Goal: Go to known website: Access a specific website the user already knows

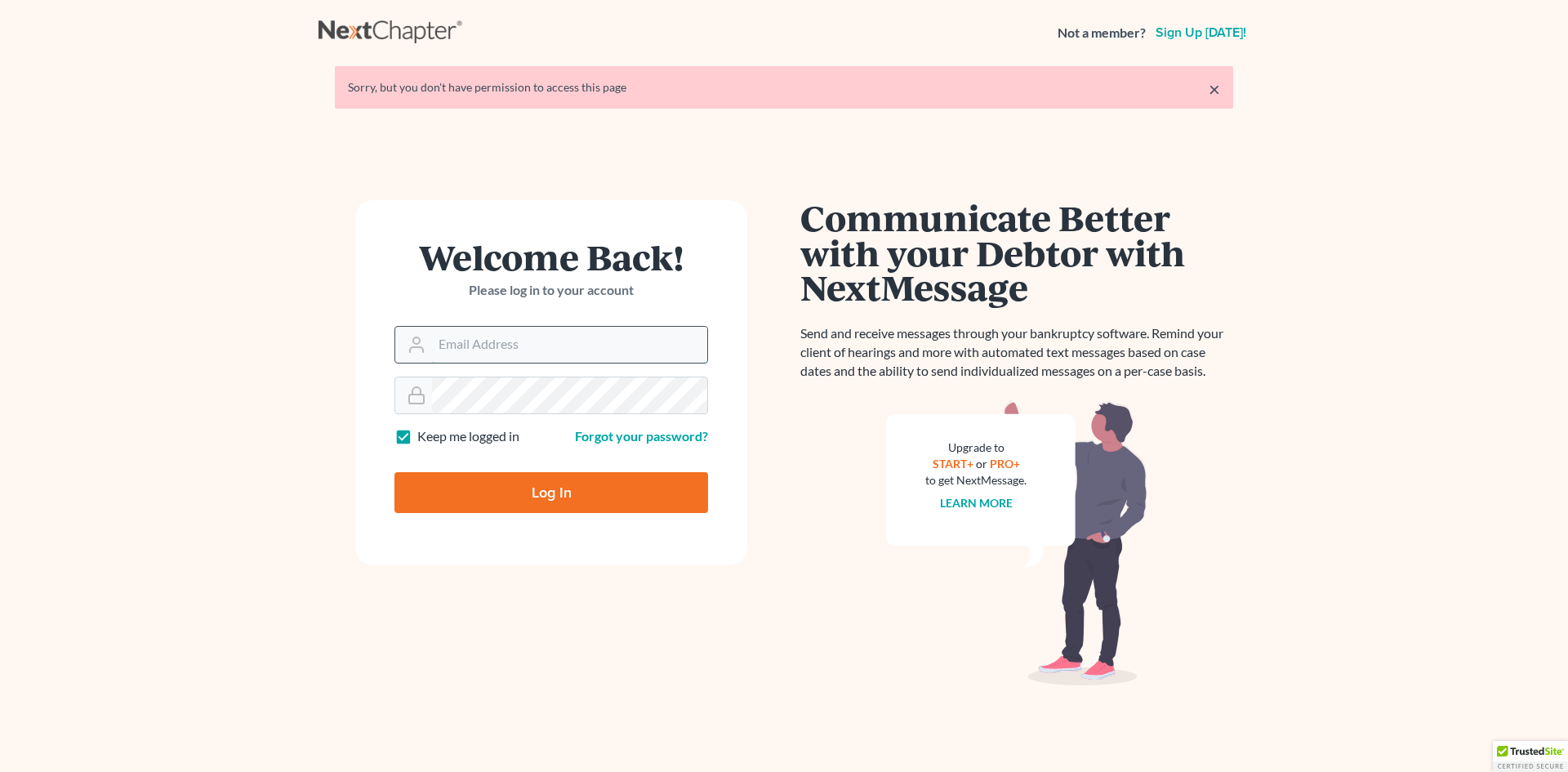
click at [520, 355] on input "Email Address" at bounding box center [569, 344] width 275 height 36
type input "[PERSON_NAME][EMAIL_ADDRESS][DOMAIN_NAME]"
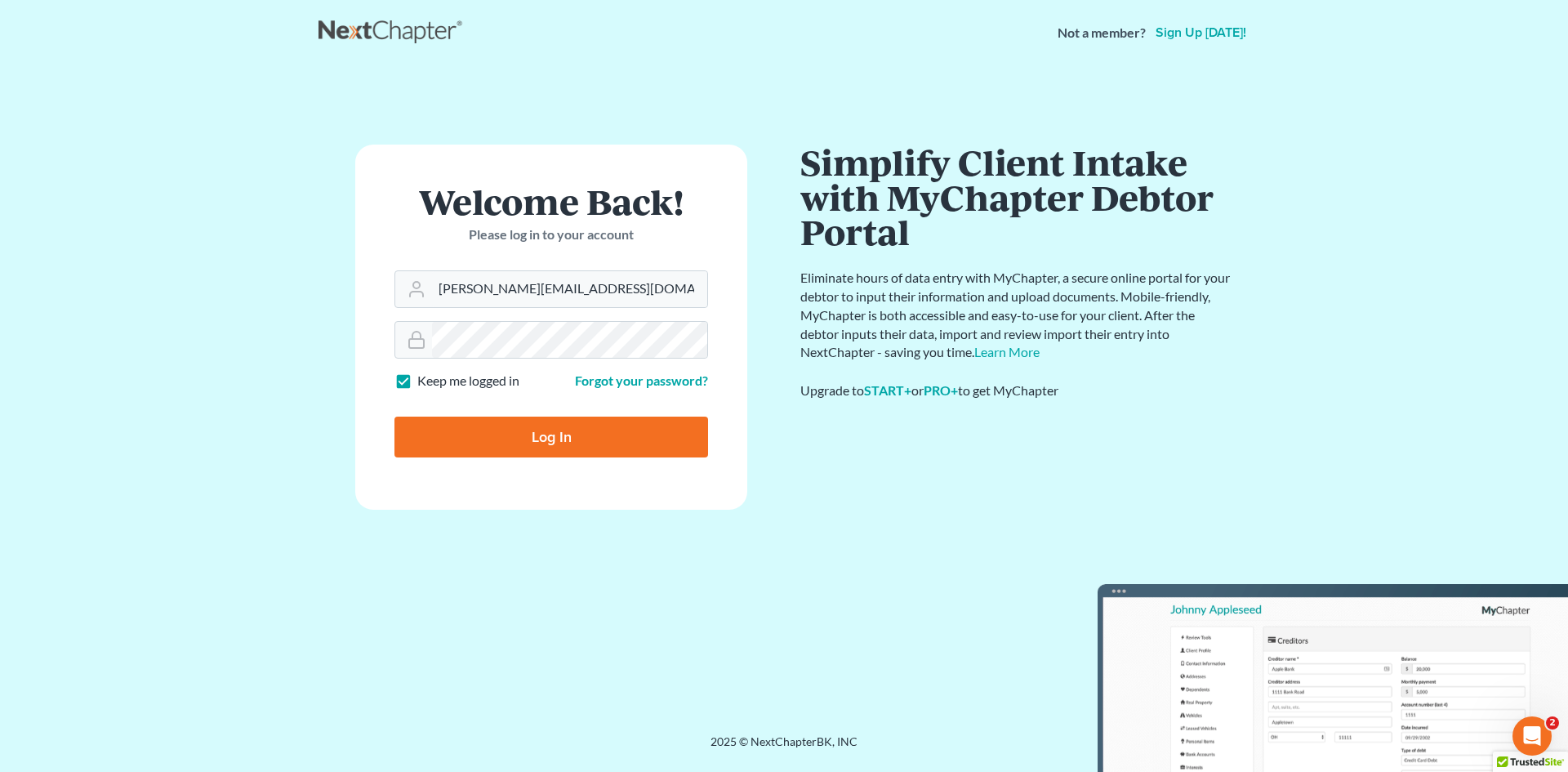
click at [512, 448] on input "Log In" at bounding box center [551, 437] width 313 height 41
type input "Thinking..."
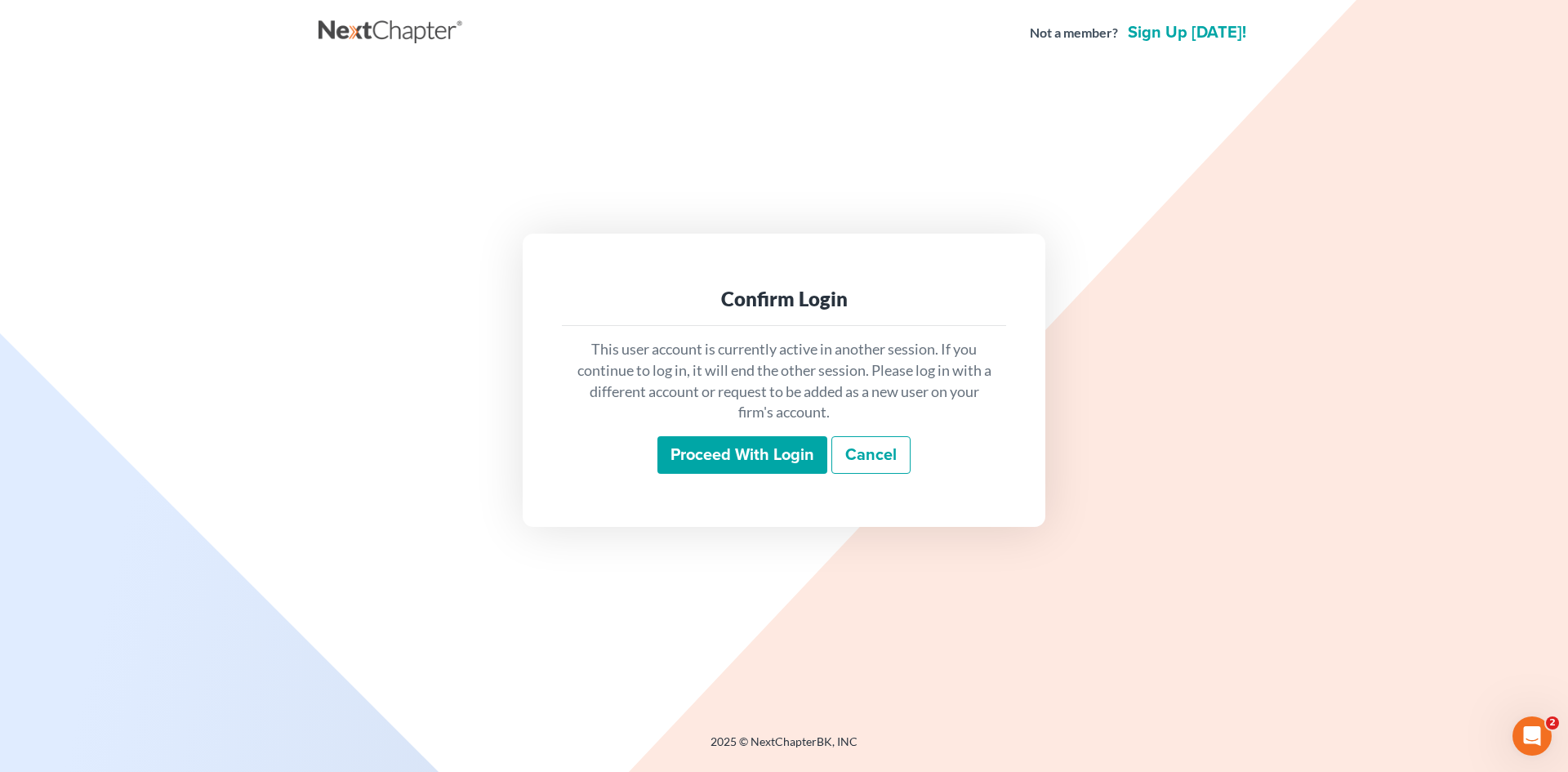
click at [709, 457] on input "Proceed with login" at bounding box center [742, 455] width 170 height 38
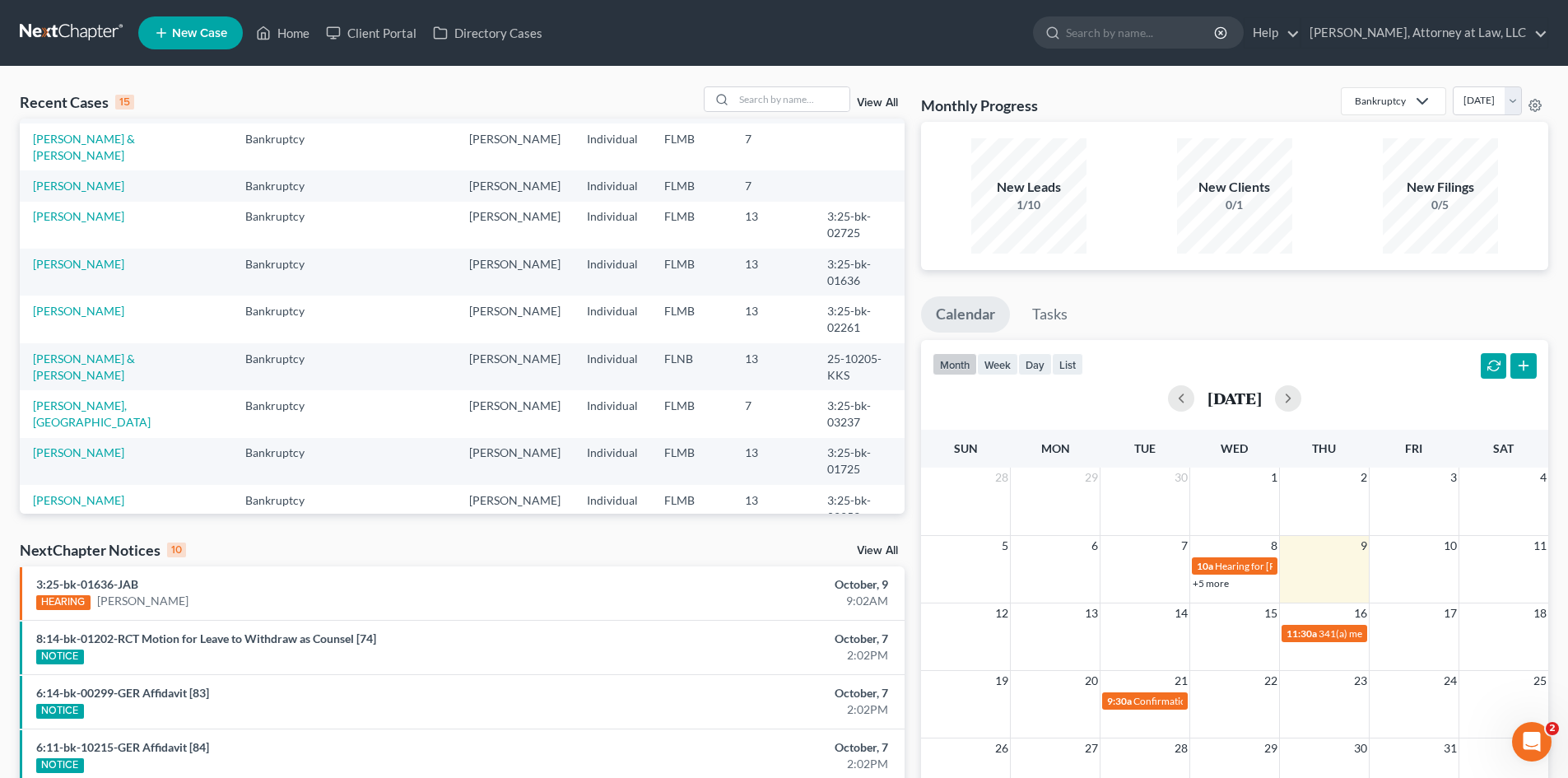
scroll to position [82, 0]
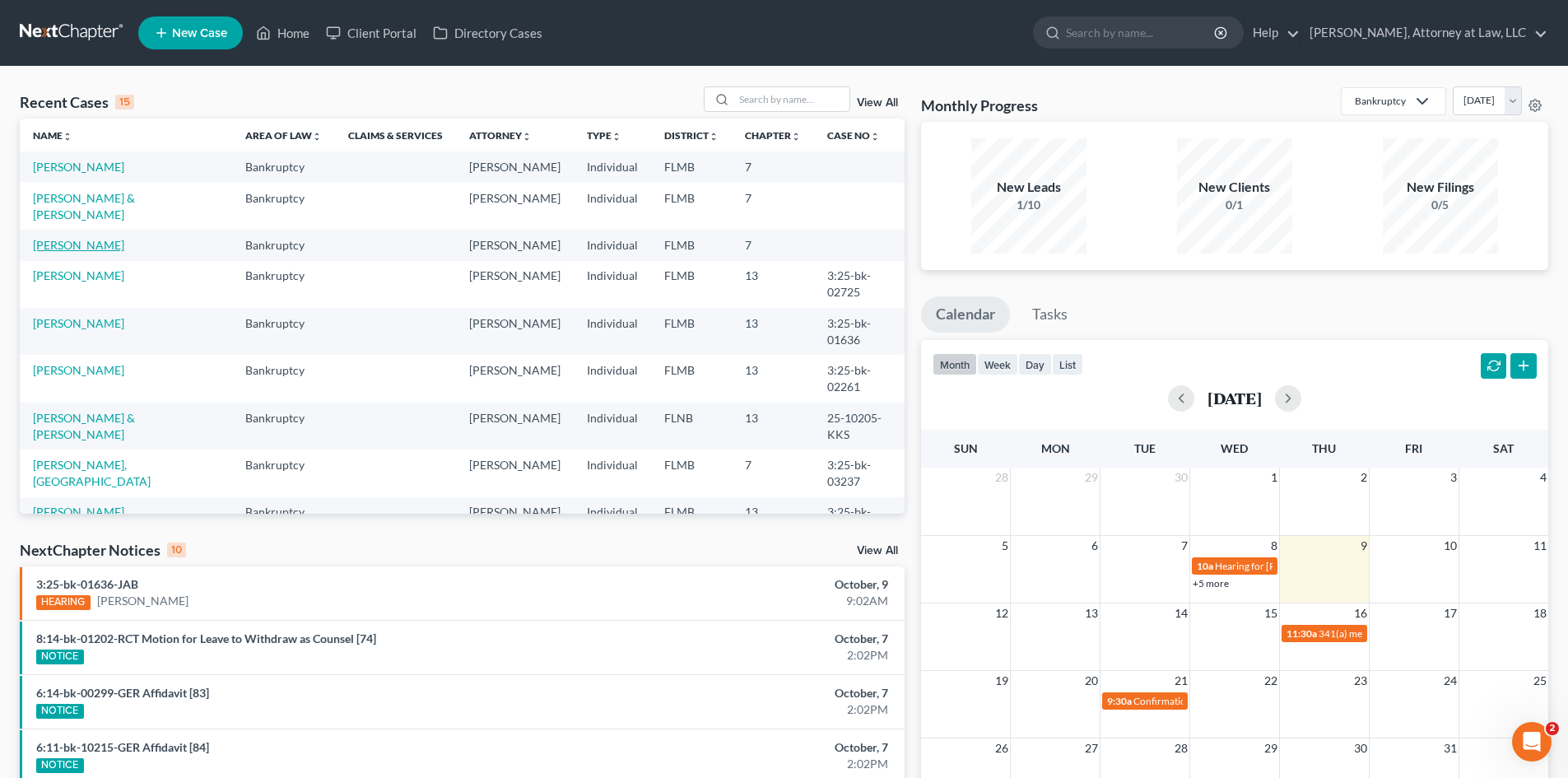
click at [86, 252] on link "MCDOWELL, JACQUELINE" at bounding box center [78, 245] width 91 height 14
